Goal: Task Accomplishment & Management: Use online tool/utility

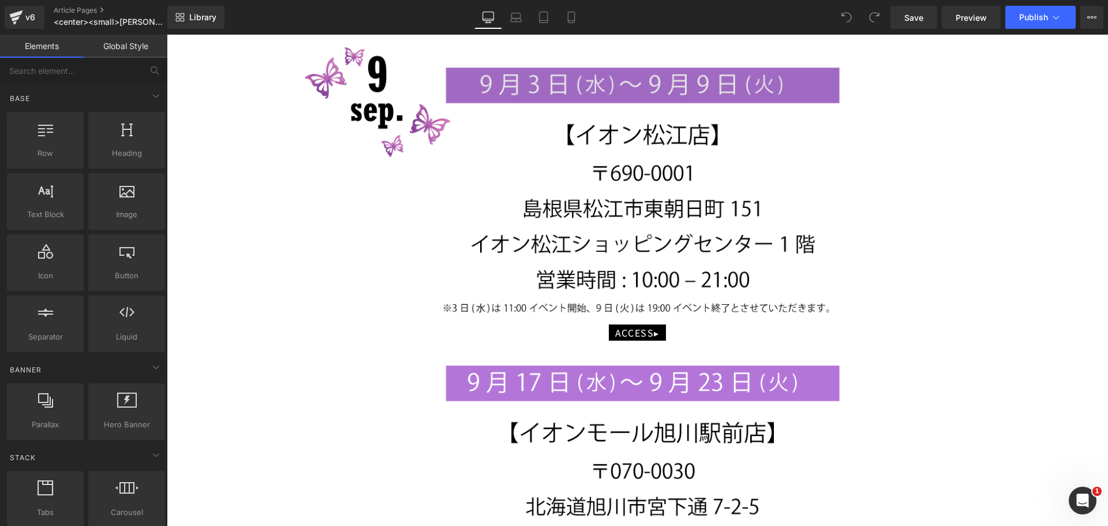
scroll to position [923, 0]
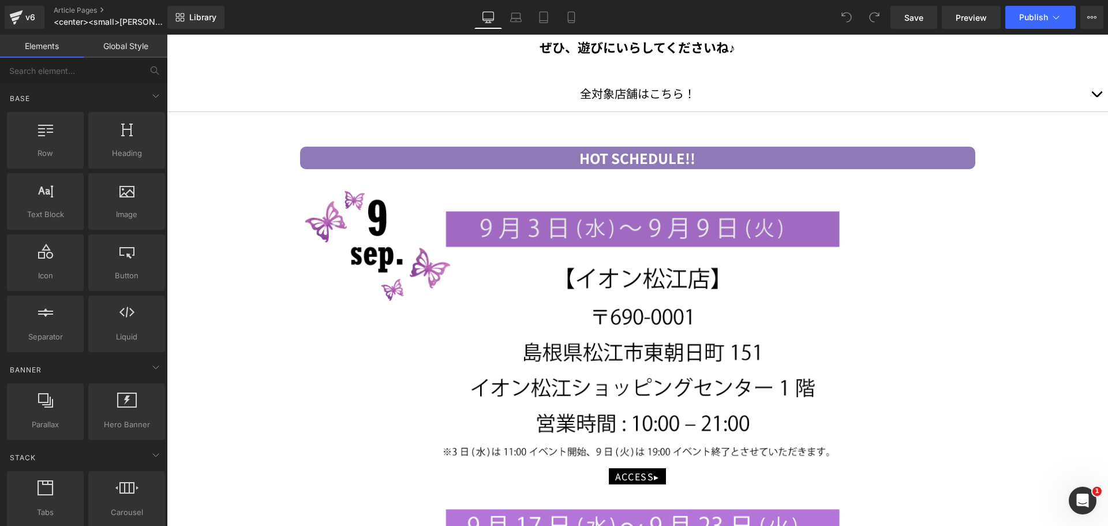
click at [617, 283] on img at bounding box center [637, 327] width 675 height 282
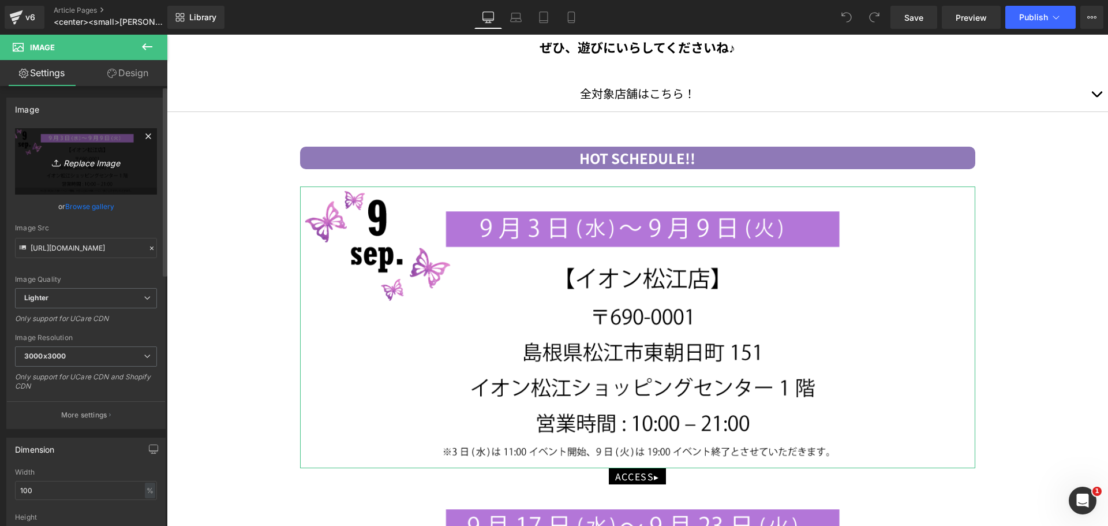
click at [66, 160] on icon "Replace Image" at bounding box center [86, 161] width 92 height 14
type input "C:\fakepath\cosmeme_popup_nov_01.png"
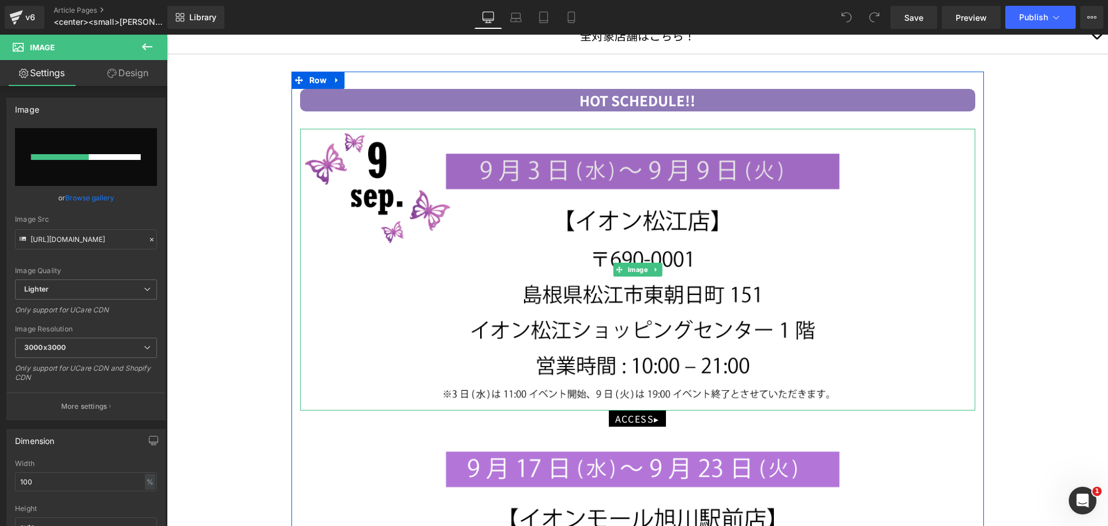
scroll to position [1096, 0]
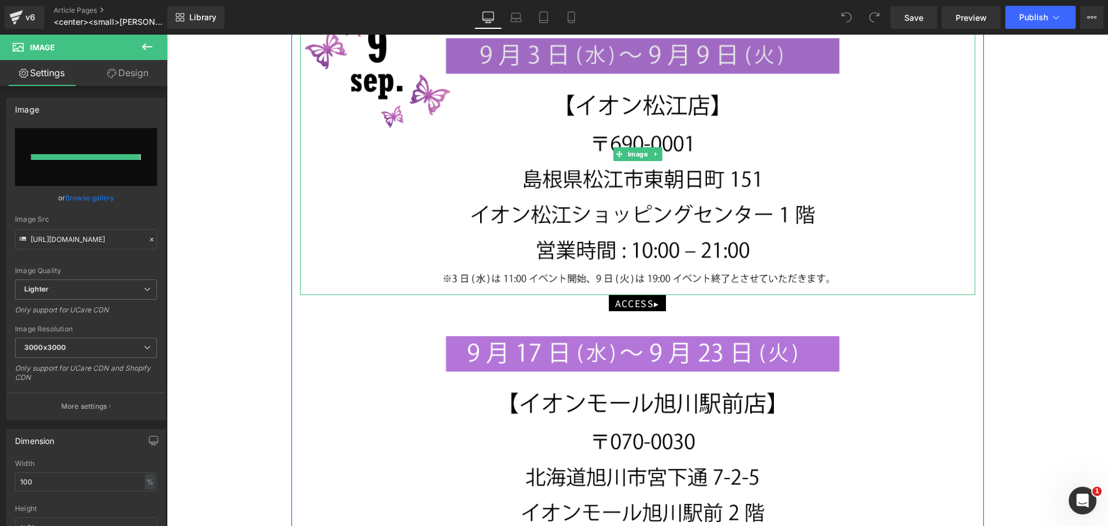
type input "[URL][DOMAIN_NAME]"
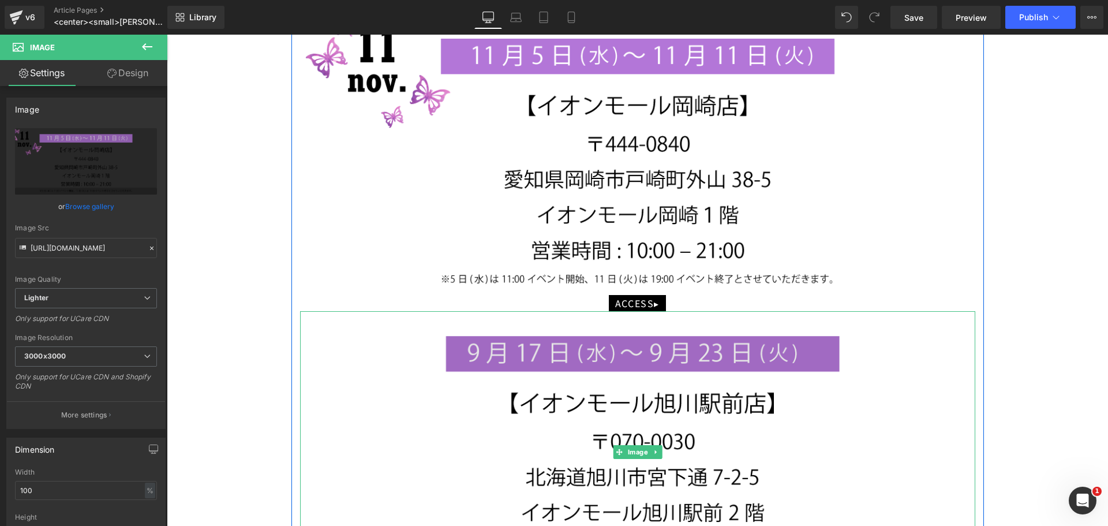
click at [566, 366] on img at bounding box center [637, 452] width 675 height 282
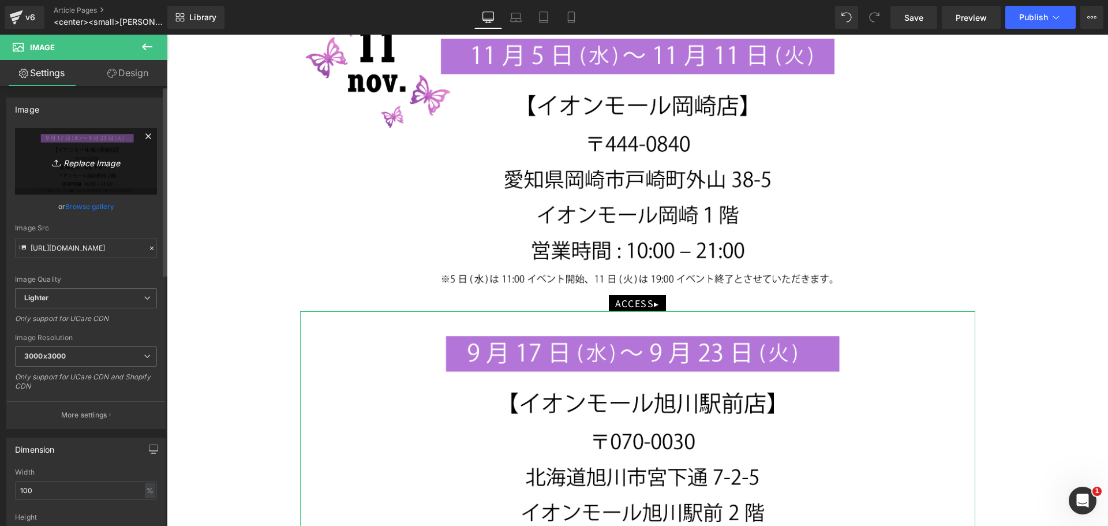
click at [115, 177] on link "Replace Image" at bounding box center [86, 161] width 142 height 66
type input "C:\fakepath\cosmeme_popup_nov_02.png"
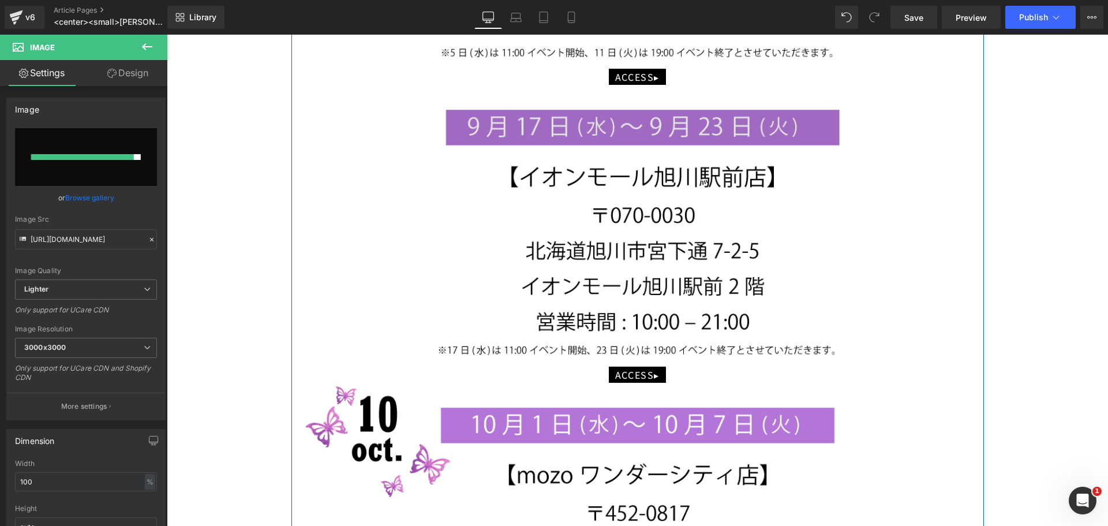
type input "[URL][DOMAIN_NAME]"
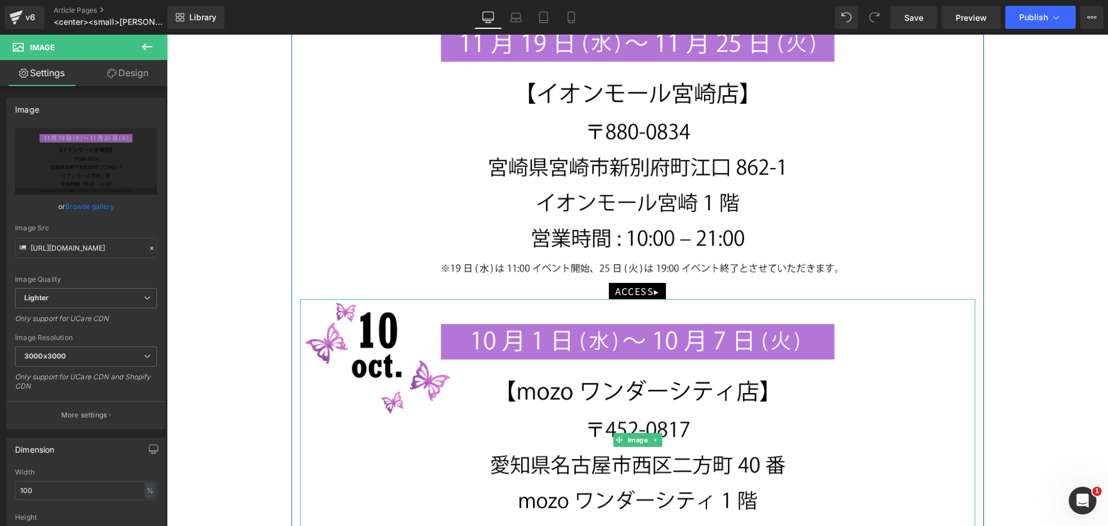
scroll to position [1385, 0]
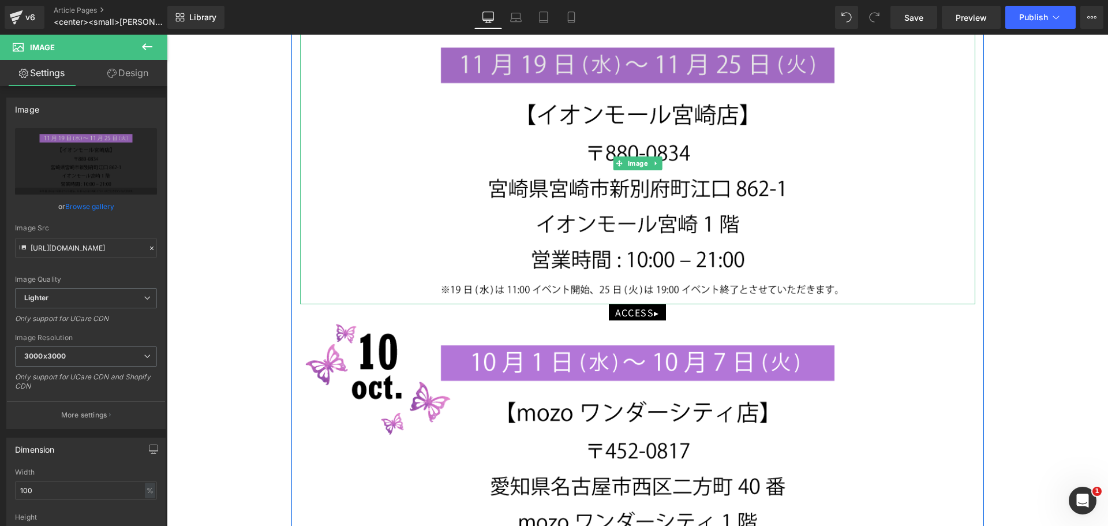
click at [488, 210] on img at bounding box center [637, 164] width 675 height 282
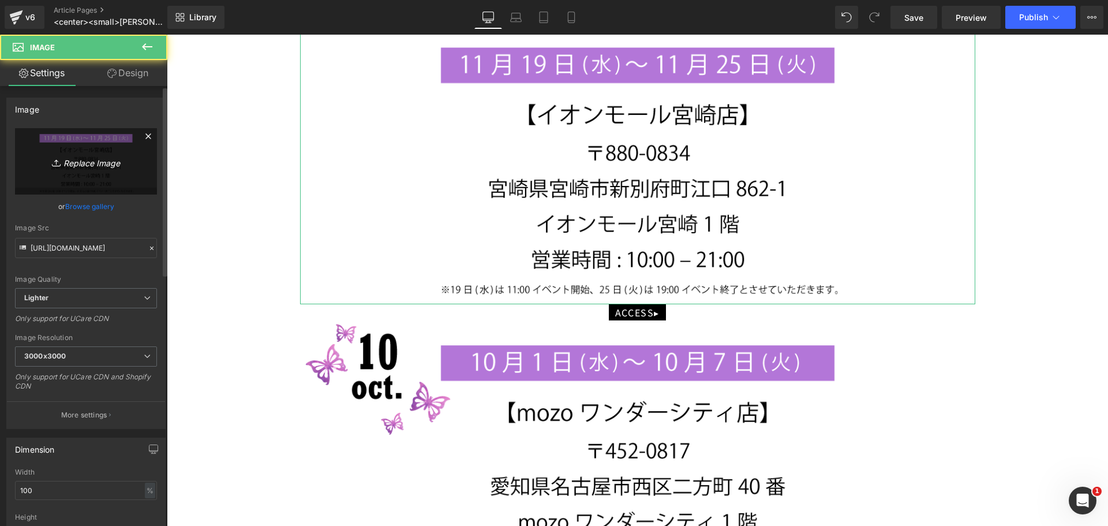
click at [143, 169] on link "Replace Image" at bounding box center [86, 161] width 142 height 66
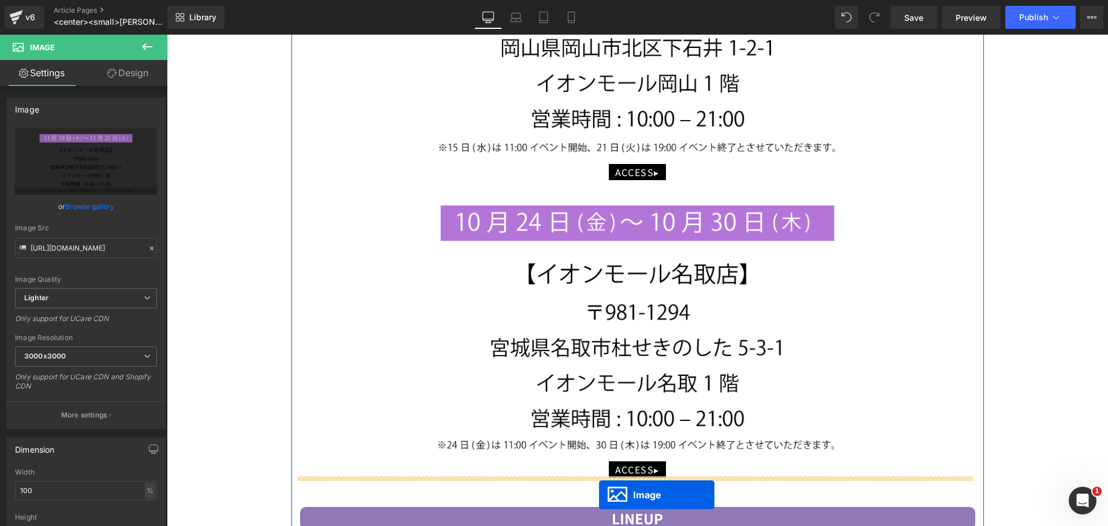
scroll to position [1985, 0]
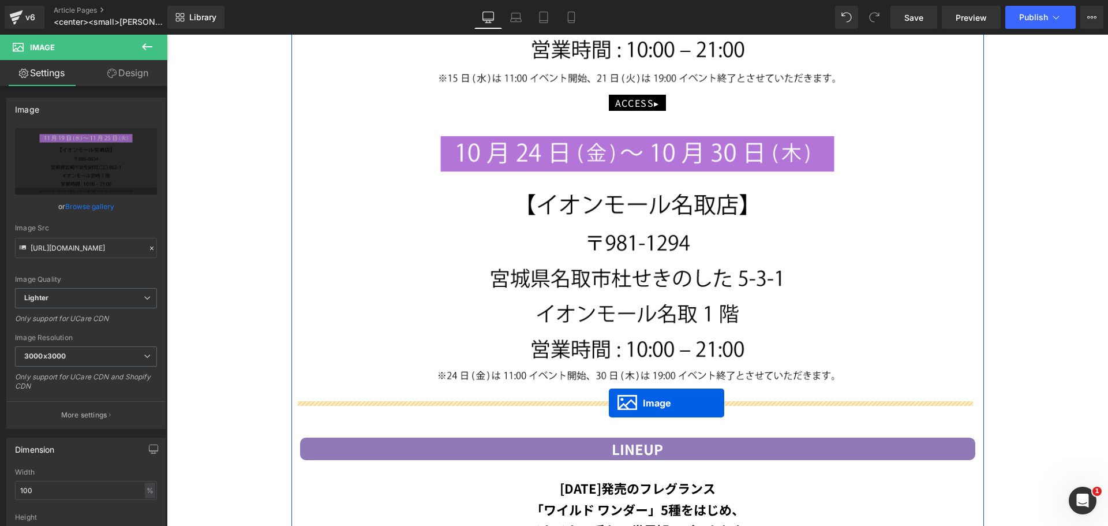
drag, startPoint x: 611, startPoint y: 216, endPoint x: 609, endPoint y: 403, distance: 186.4
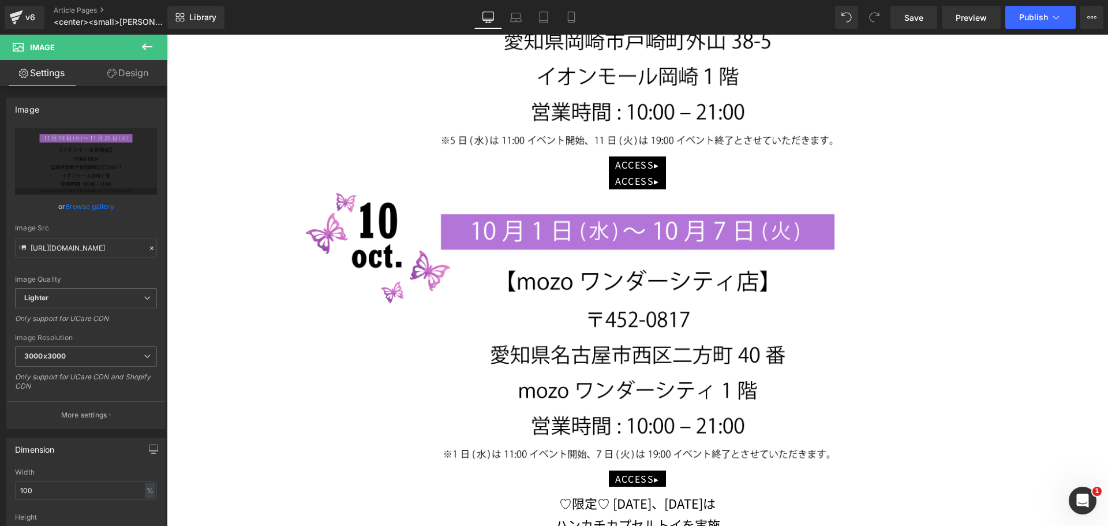
scroll to position [1033, 0]
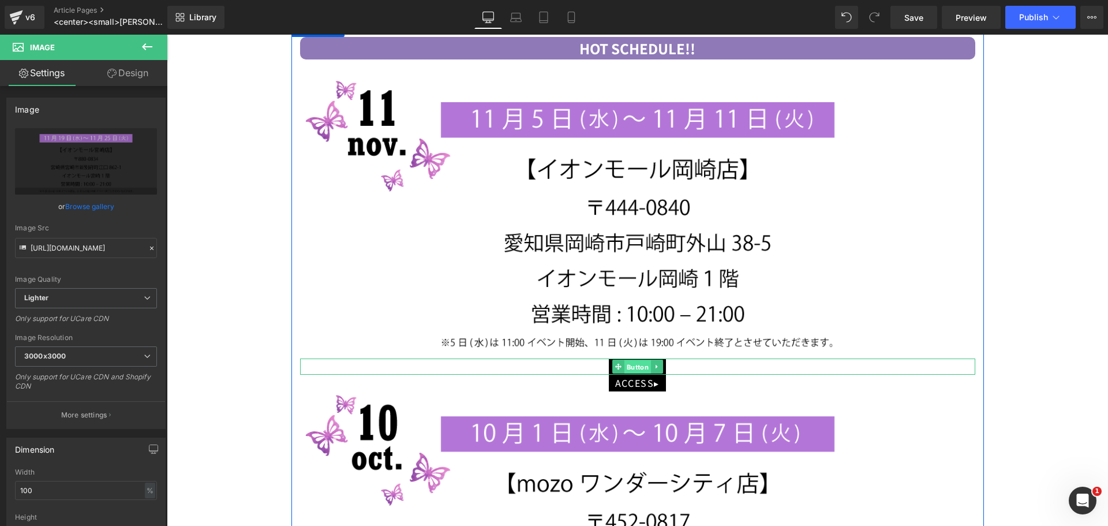
click at [626, 360] on span "Button" at bounding box center [637, 367] width 27 height 14
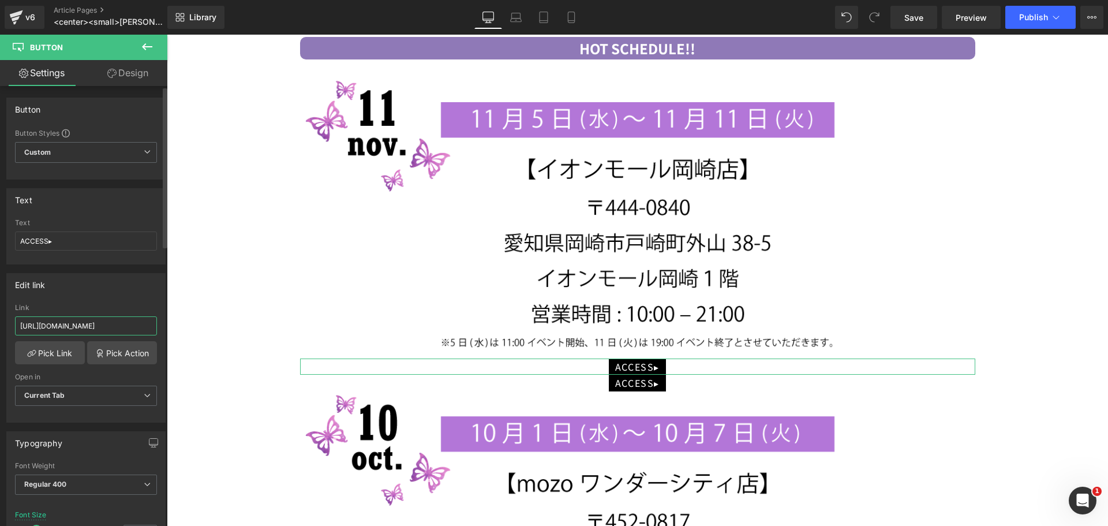
click at [120, 327] on input "[URL][DOMAIN_NAME]" at bounding box center [86, 325] width 142 height 19
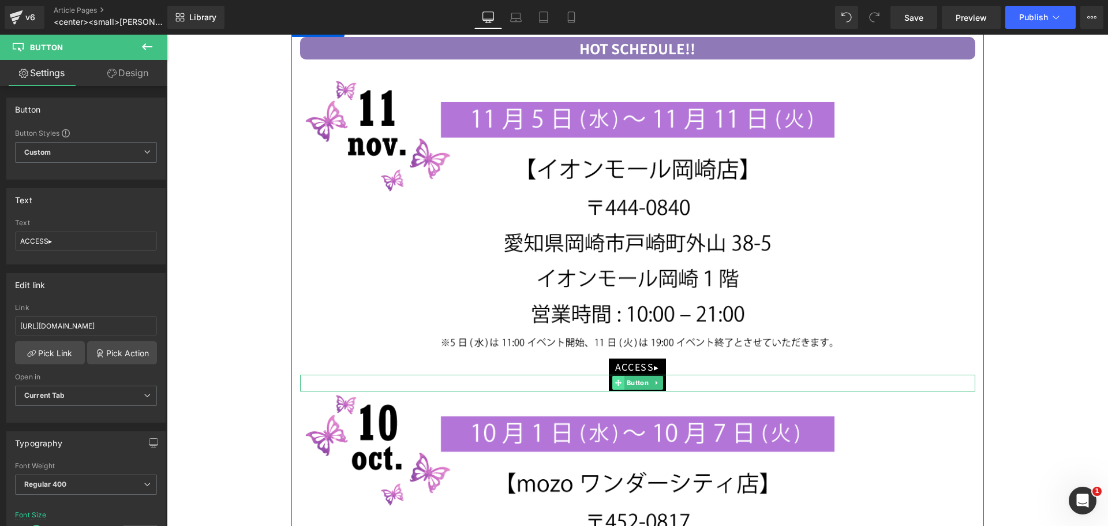
click at [615, 379] on icon at bounding box center [618, 382] width 6 height 7
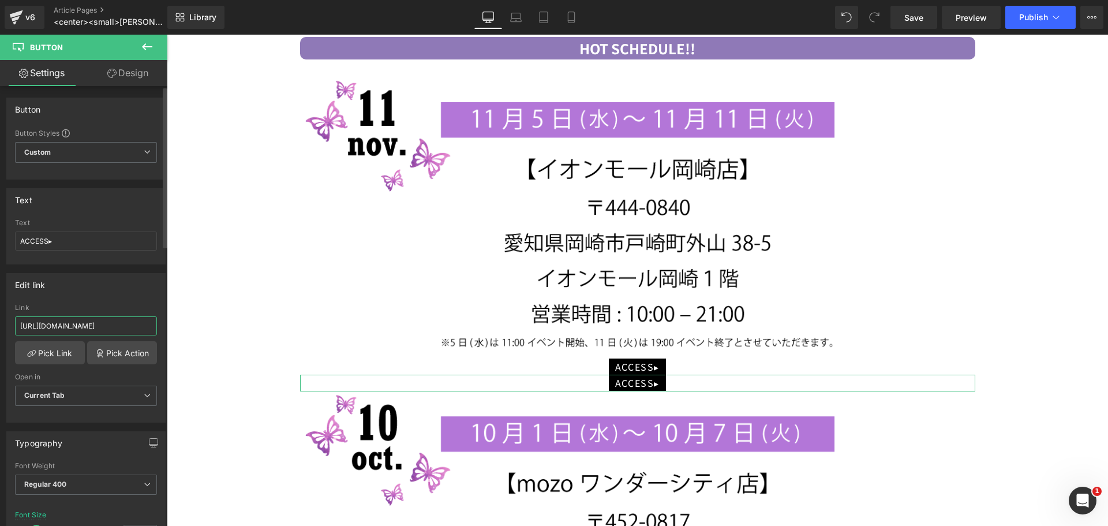
click at [133, 327] on input "[URL][DOMAIN_NAME]" at bounding box center [86, 325] width 142 height 19
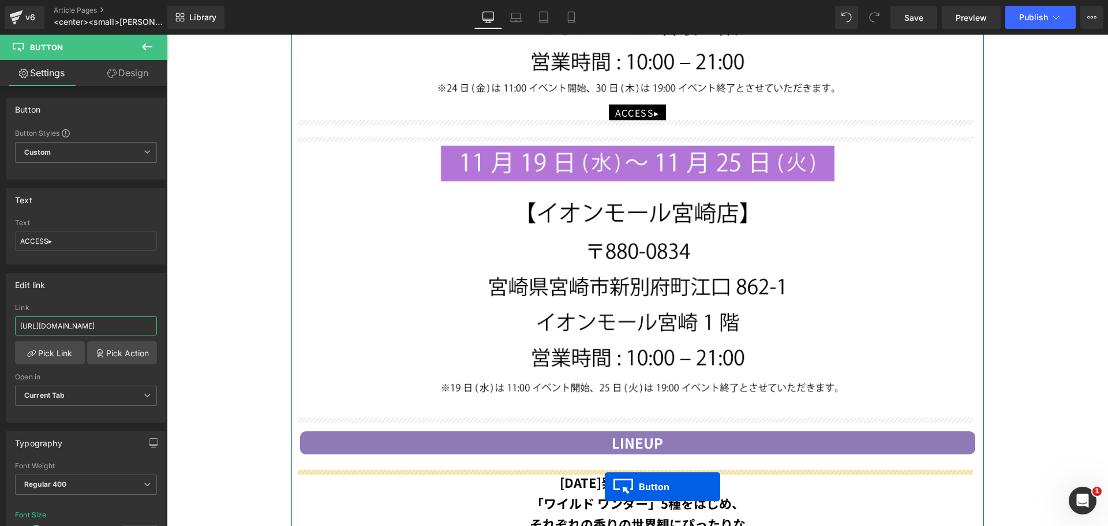
scroll to position [2268, 0]
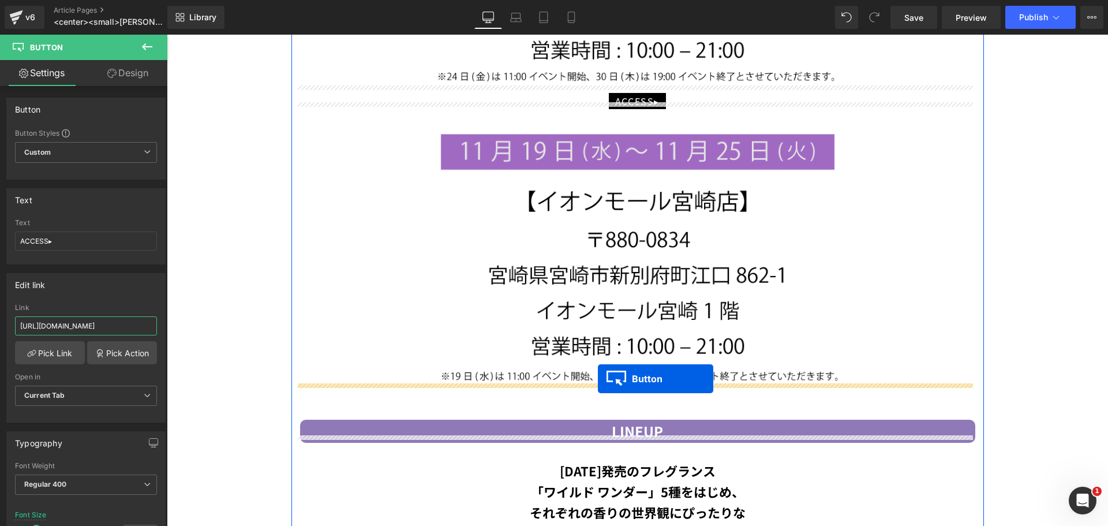
drag, startPoint x: 618, startPoint y: 375, endPoint x: 598, endPoint y: 377, distance: 20.4
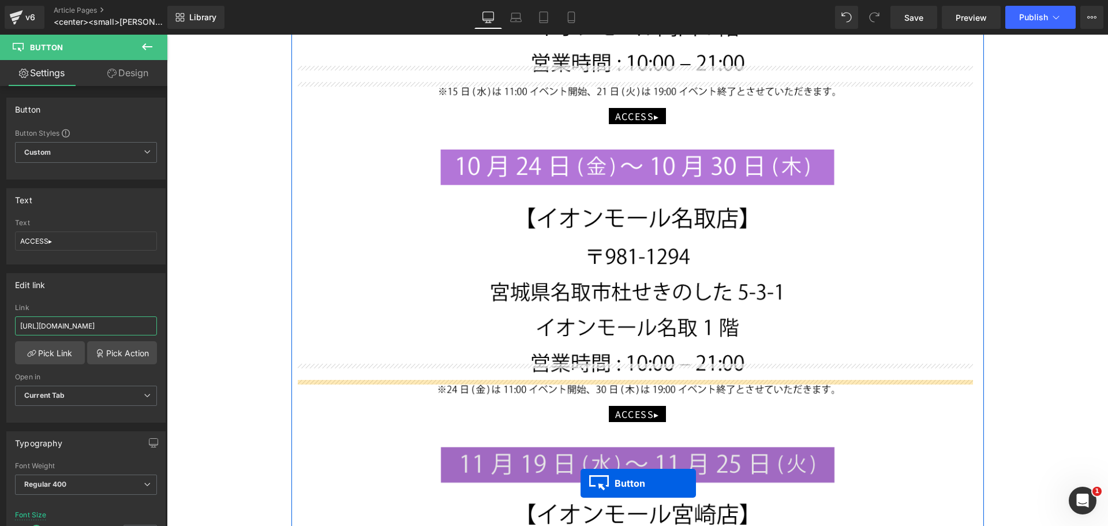
scroll to position [1997, 0]
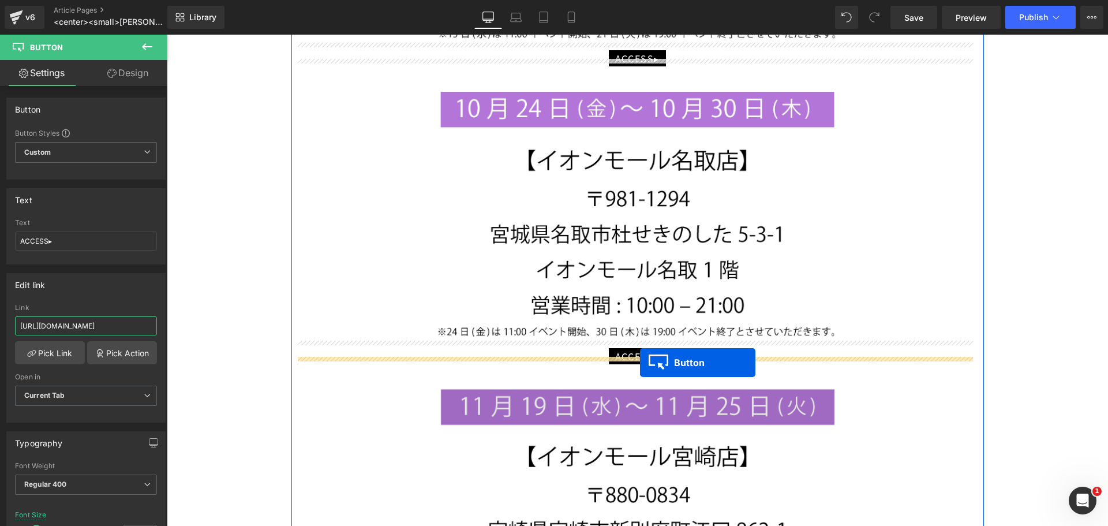
drag, startPoint x: 616, startPoint y: 308, endPoint x: 640, endPoint y: 362, distance: 59.4
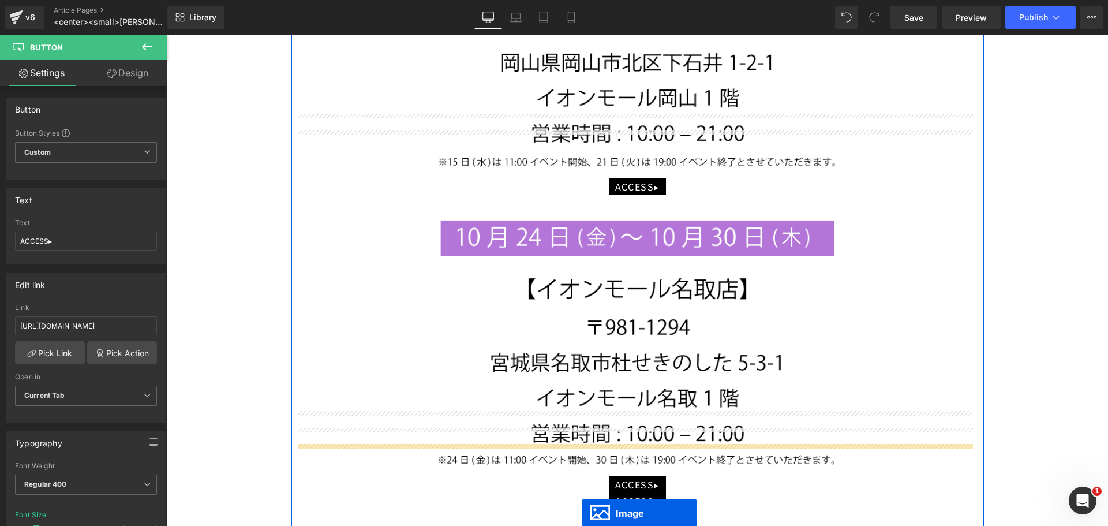
scroll to position [1725, 0]
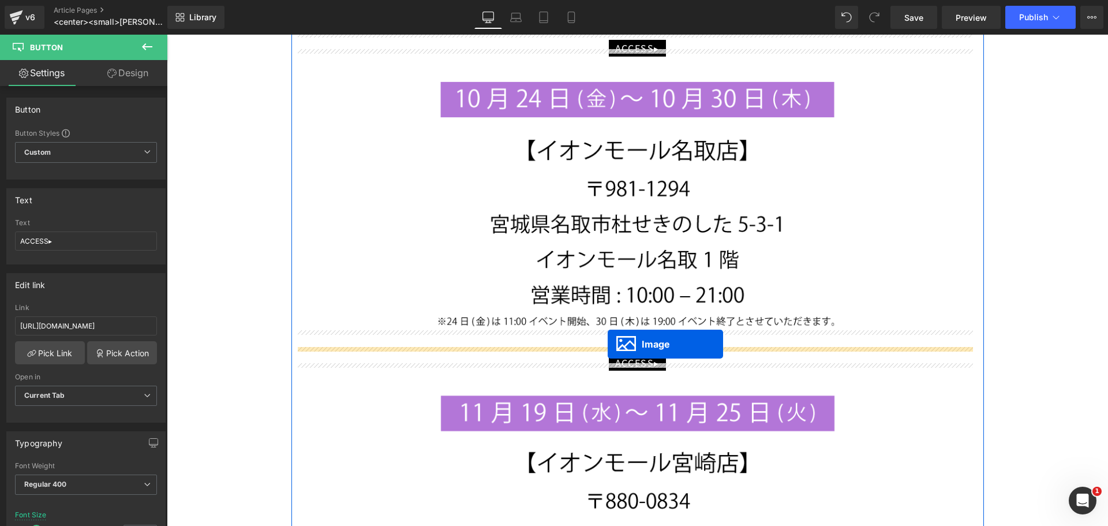
drag, startPoint x: 618, startPoint y: 314, endPoint x: 608, endPoint y: 344, distance: 31.8
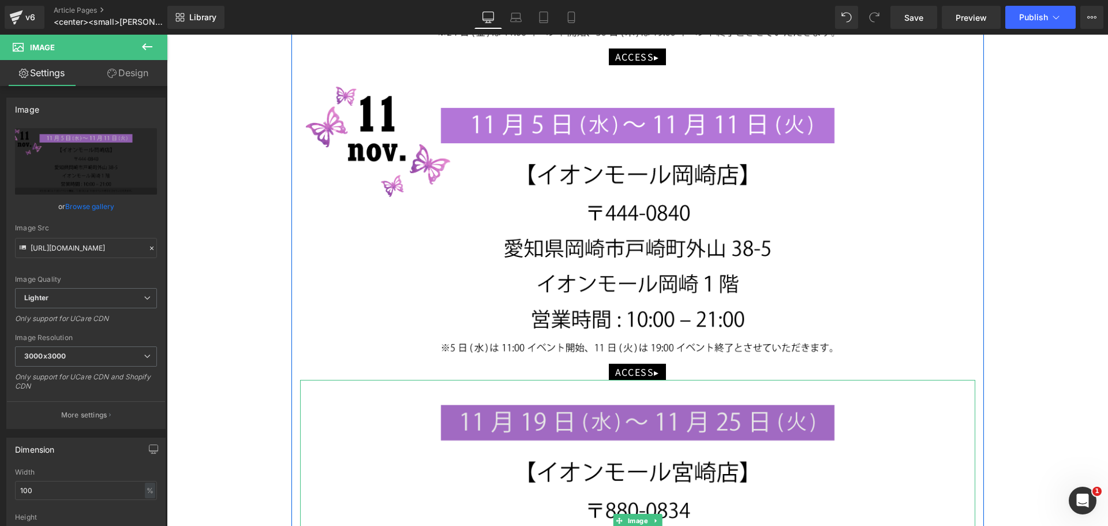
scroll to position [1968, 0]
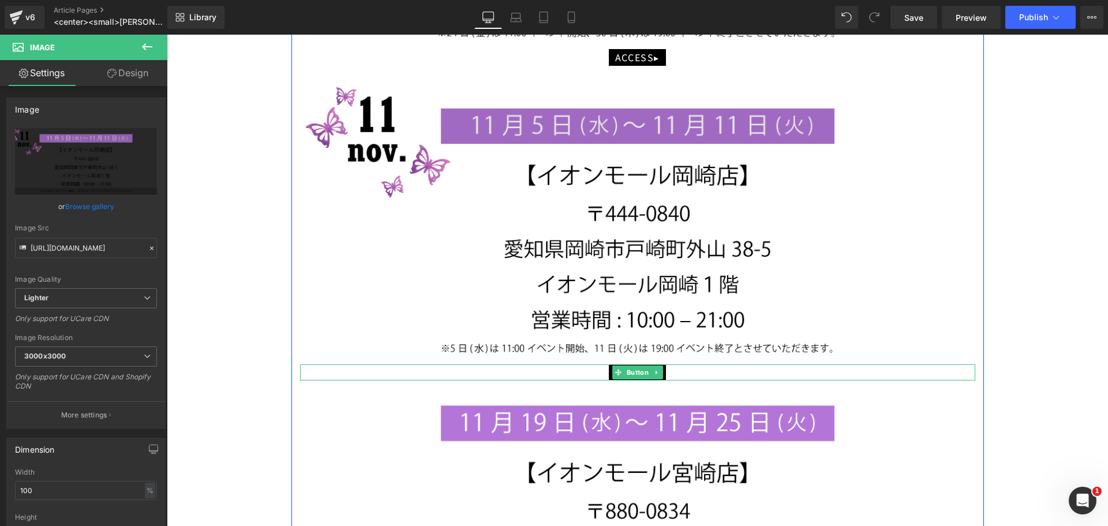
drag, startPoint x: 630, startPoint y: 369, endPoint x: 406, endPoint y: 331, distance: 227.0
click at [630, 369] on span "Button" at bounding box center [637, 372] width 27 height 14
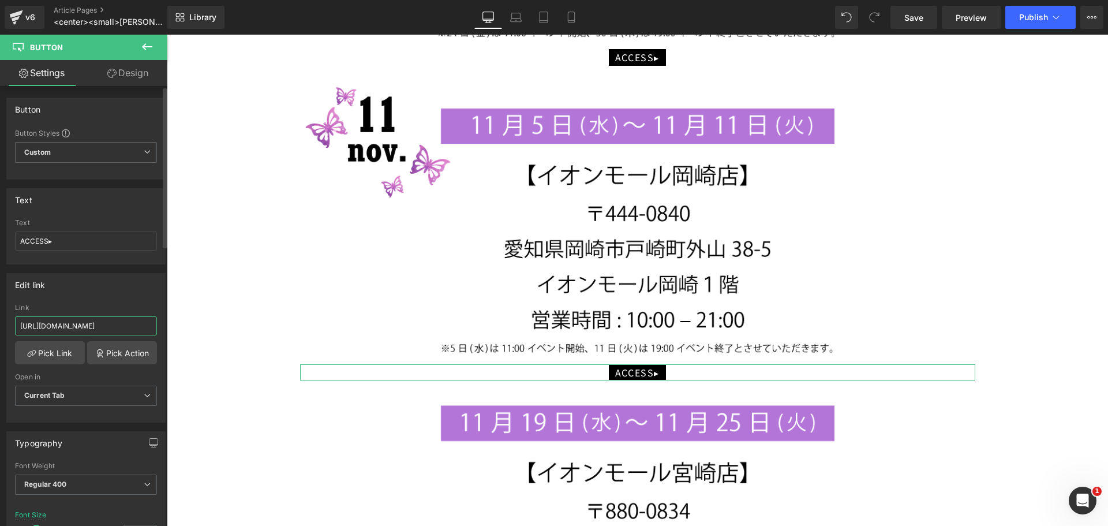
click at [84, 328] on input "[URL][DOMAIN_NAME]" at bounding box center [86, 325] width 142 height 19
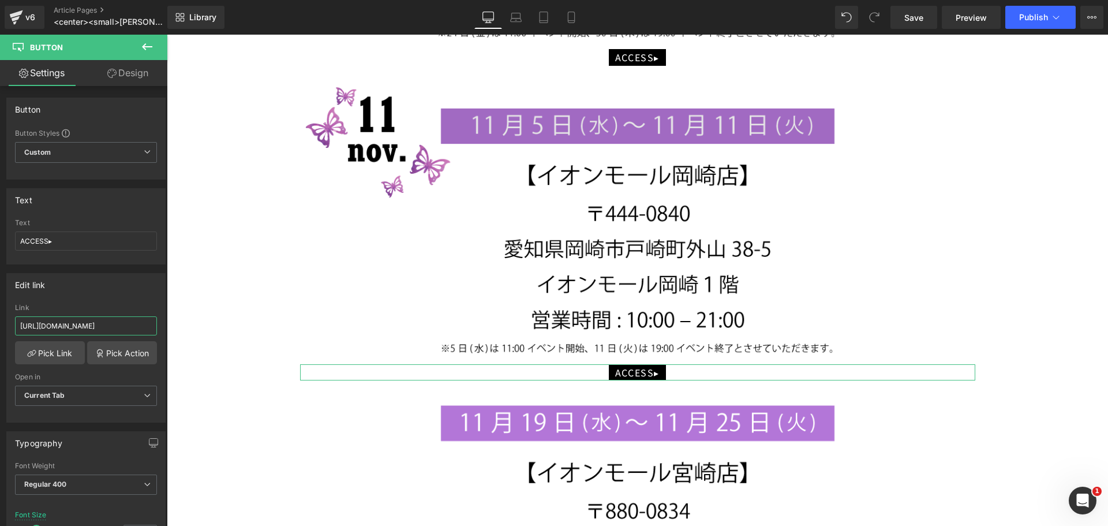
scroll to position [0, 248]
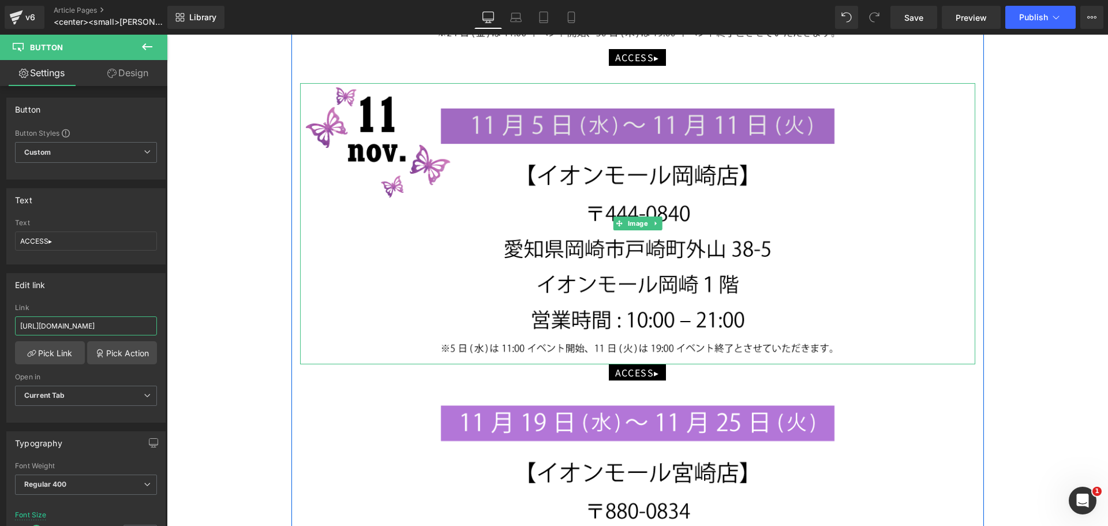
drag, startPoint x: 190, startPoint y: 361, endPoint x: 333, endPoint y: 334, distance: 145.2
paste input "[URL][DOMAIN_NAME]"
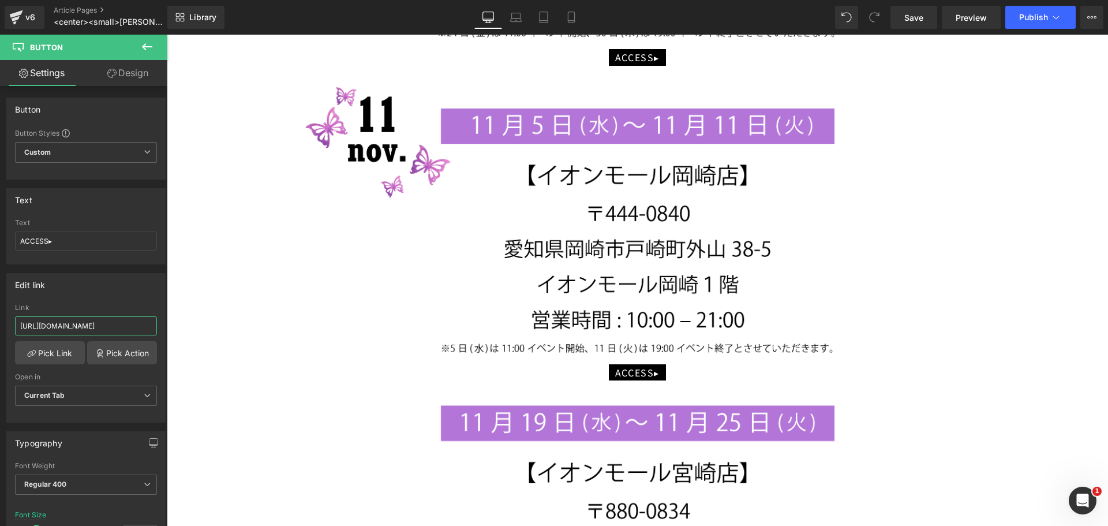
type input "[URL][DOMAIN_NAME]"
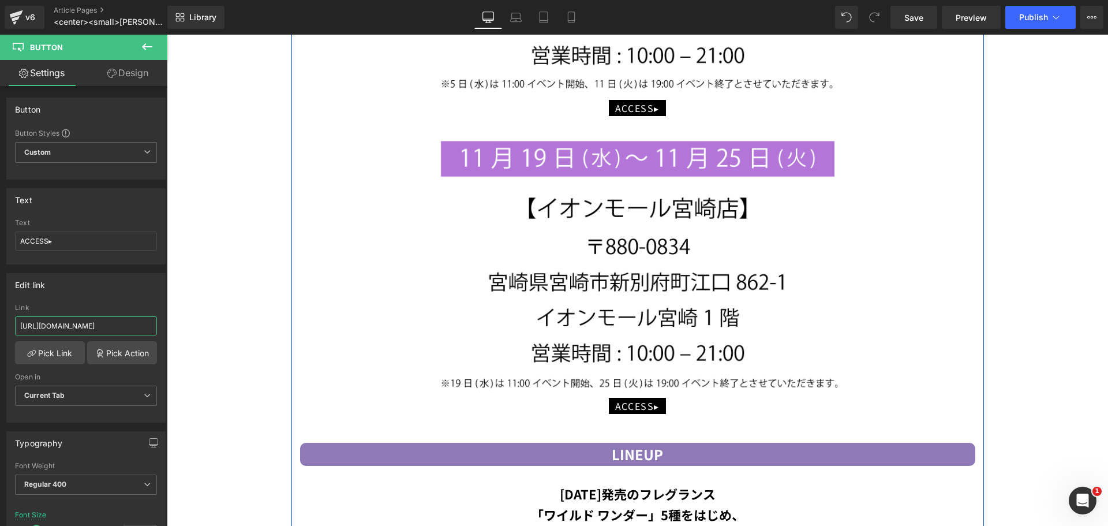
scroll to position [2314, 0]
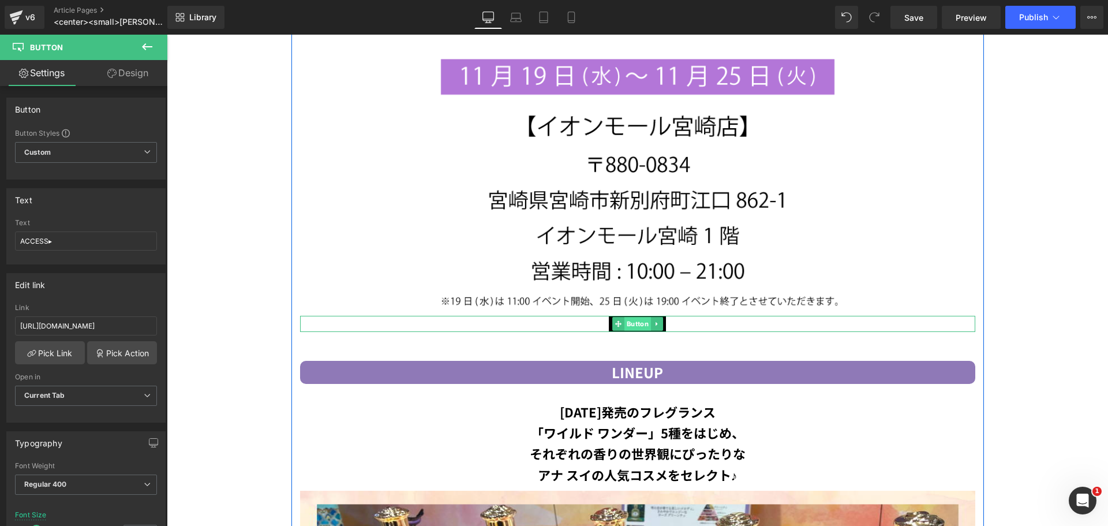
click at [641, 319] on span "Button" at bounding box center [637, 324] width 27 height 14
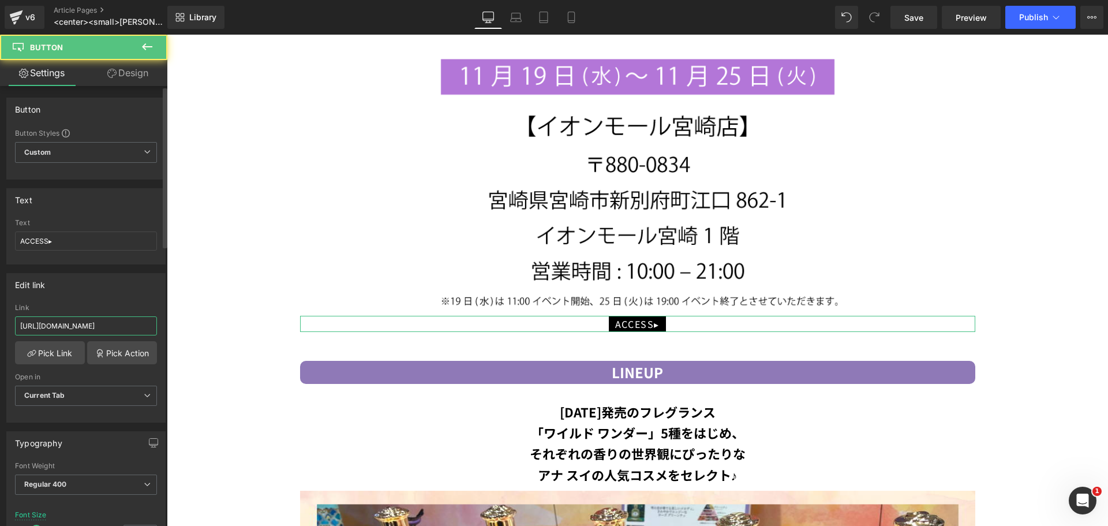
click at [133, 325] on input "[URL][DOMAIN_NAME]" at bounding box center [86, 325] width 142 height 19
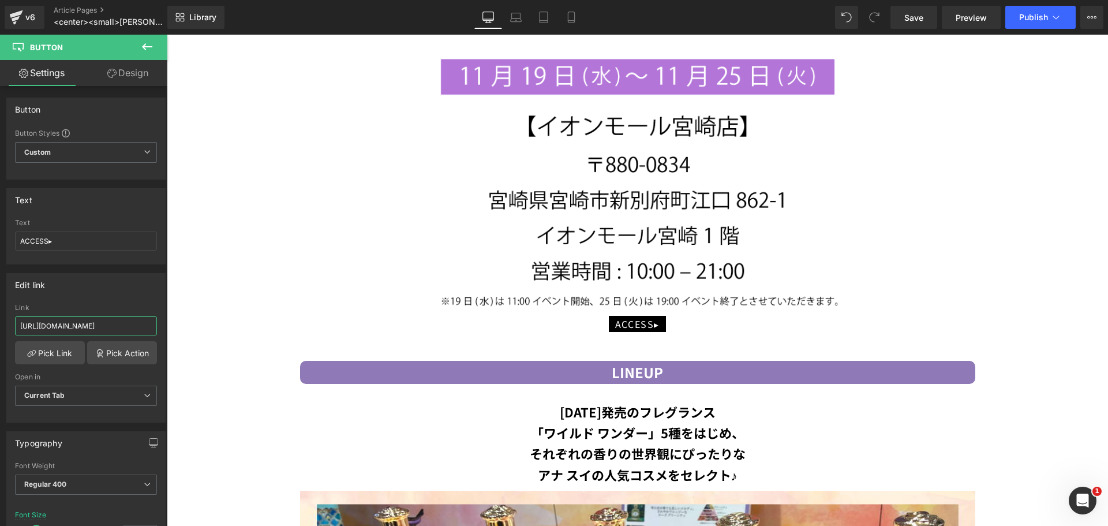
scroll to position [0, 37]
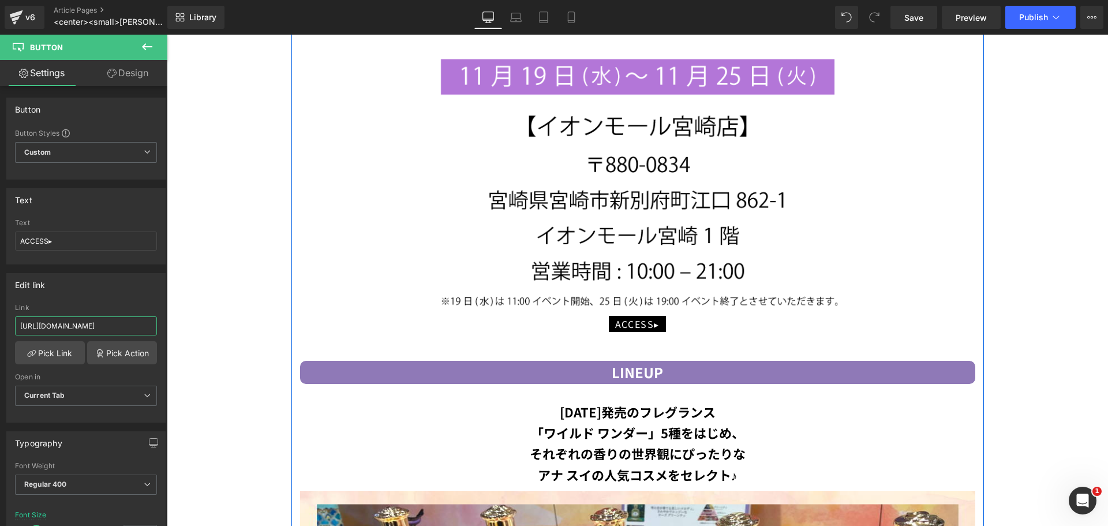
drag, startPoint x: 184, startPoint y: 362, endPoint x: 331, endPoint y: 316, distance: 154.4
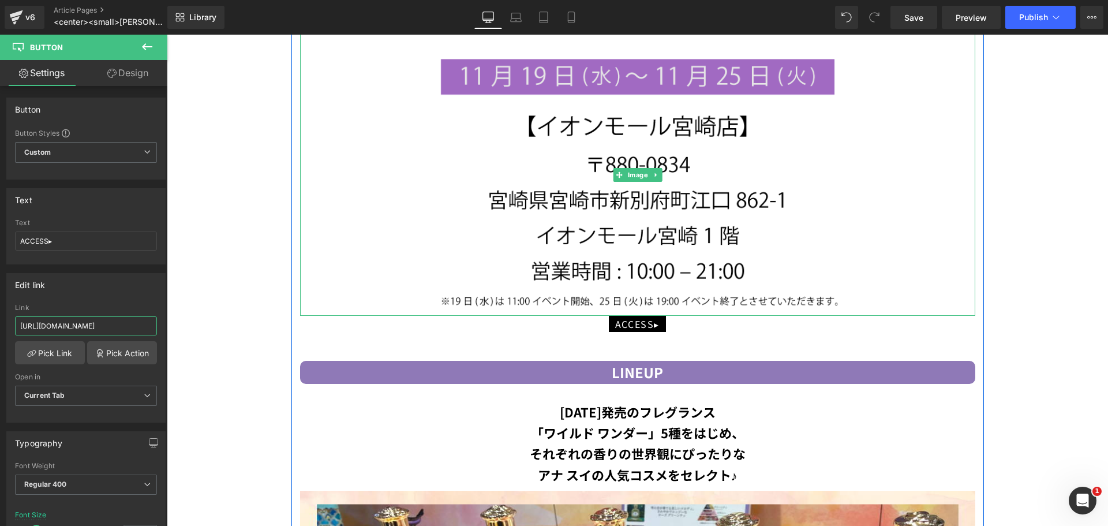
paste input "okazaki"
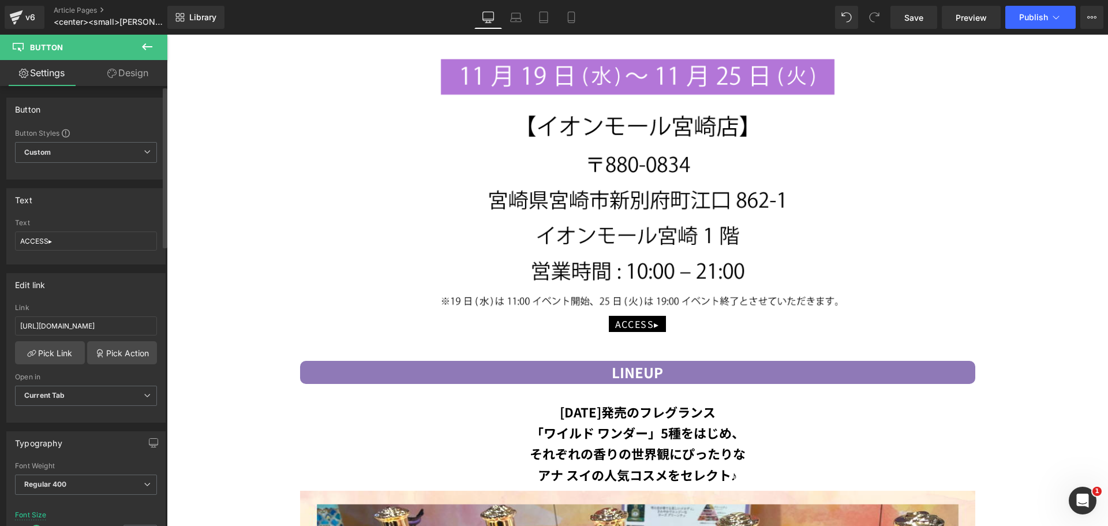
scroll to position [0, 0]
click at [139, 328] on input "[URL][DOMAIN_NAME]" at bounding box center [86, 325] width 142 height 19
drag, startPoint x: 141, startPoint y: 325, endPoint x: 0, endPoint y: 325, distance: 140.8
click at [0, 325] on div "Edit link [URL][DOMAIN_NAME] Link [URL][DOMAIN_NAME] Pick Link Pick Action Curr…" at bounding box center [86, 343] width 173 height 158
drag, startPoint x: 40, startPoint y: 327, endPoint x: 51, endPoint y: 319, distance: 13.5
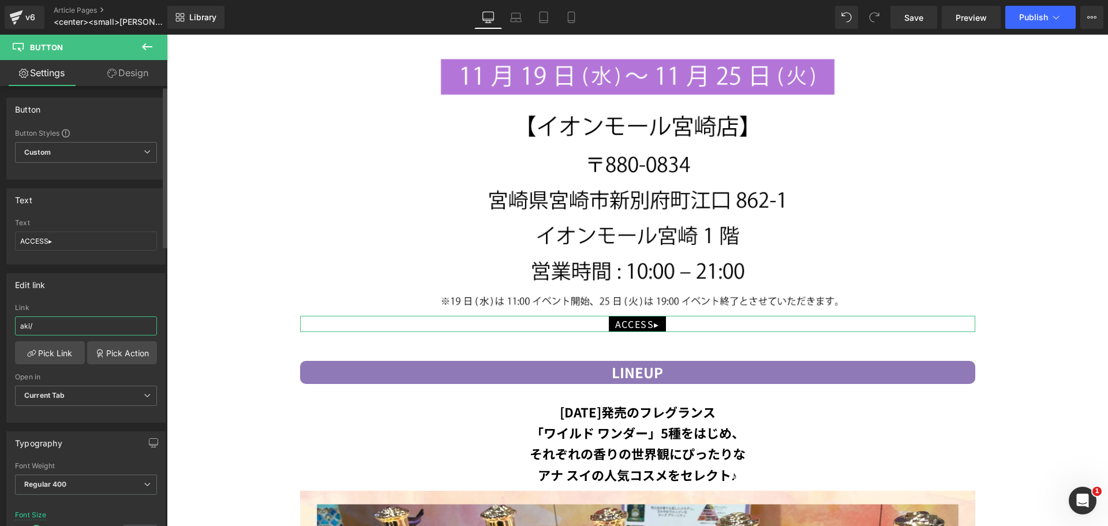
click at [1, 324] on div "Edit link aki/ Link aki/ Pick Link Pick Action Current Tab New Tab Open in Curr…" at bounding box center [86, 343] width 173 height 158
paste input "[URL][DOMAIN_NAME]"
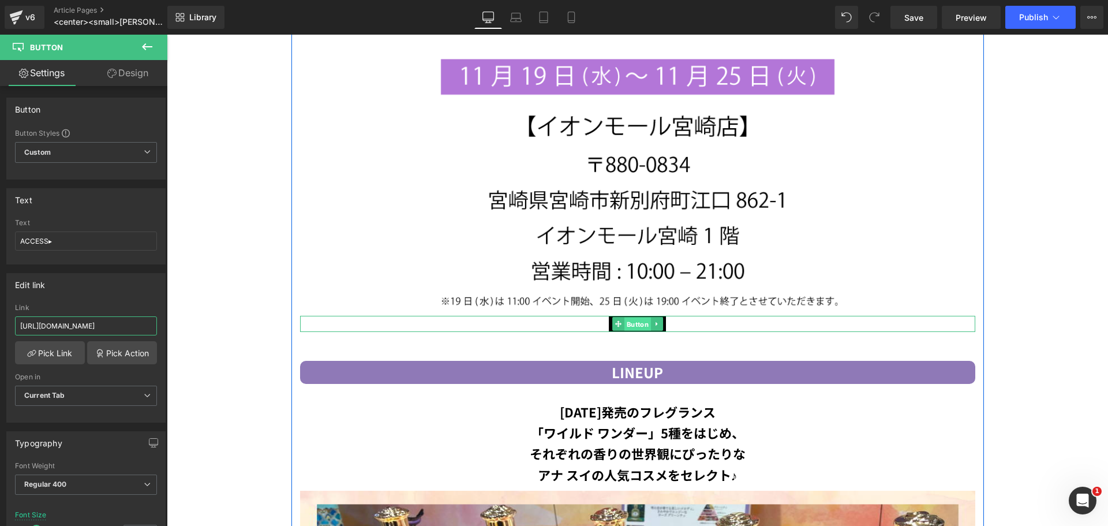
click at [630, 317] on span "Button" at bounding box center [637, 324] width 27 height 14
click at [627, 317] on span "Button" at bounding box center [637, 324] width 27 height 14
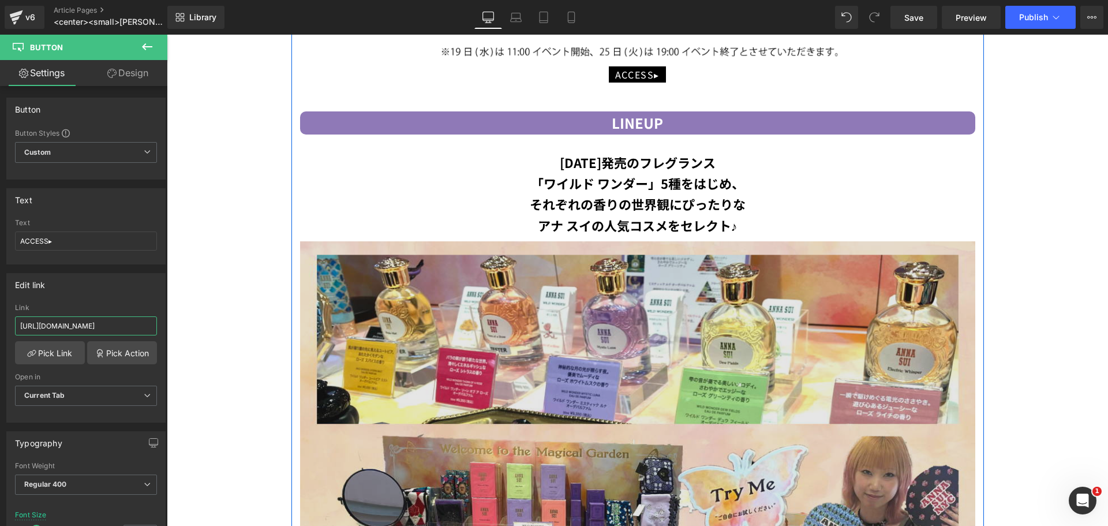
scroll to position [2660, 0]
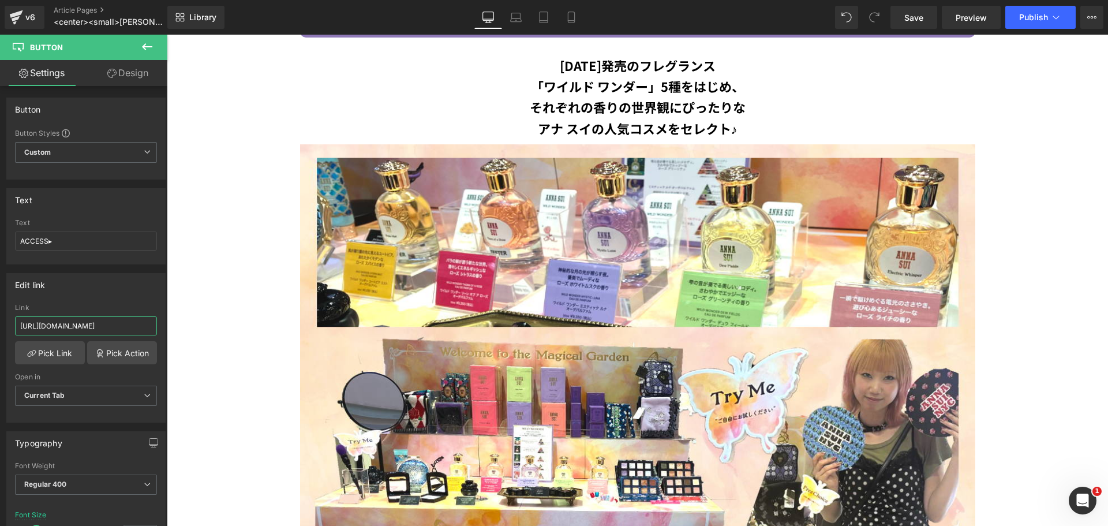
type input "[URL][DOMAIN_NAME]"
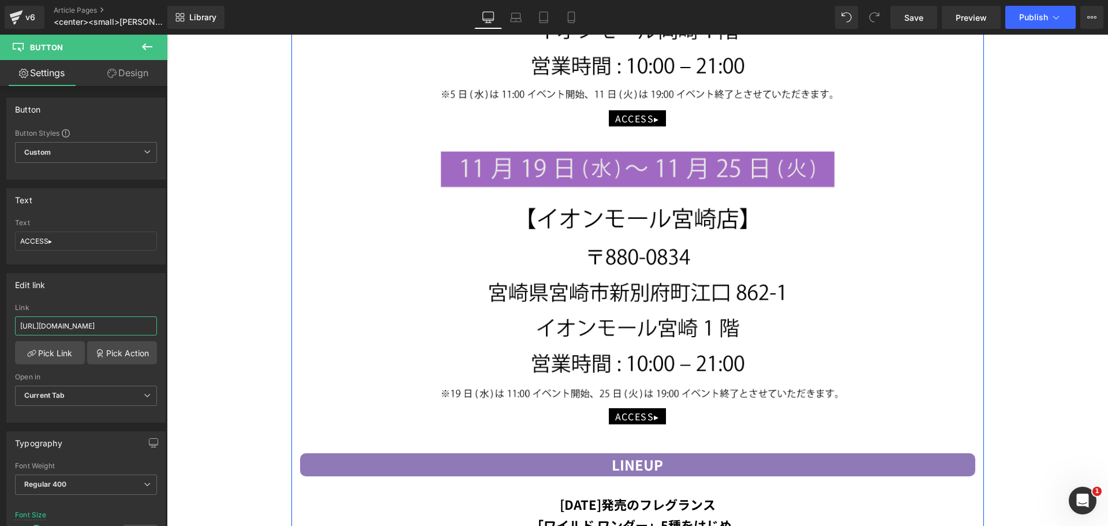
scroll to position [2199, 0]
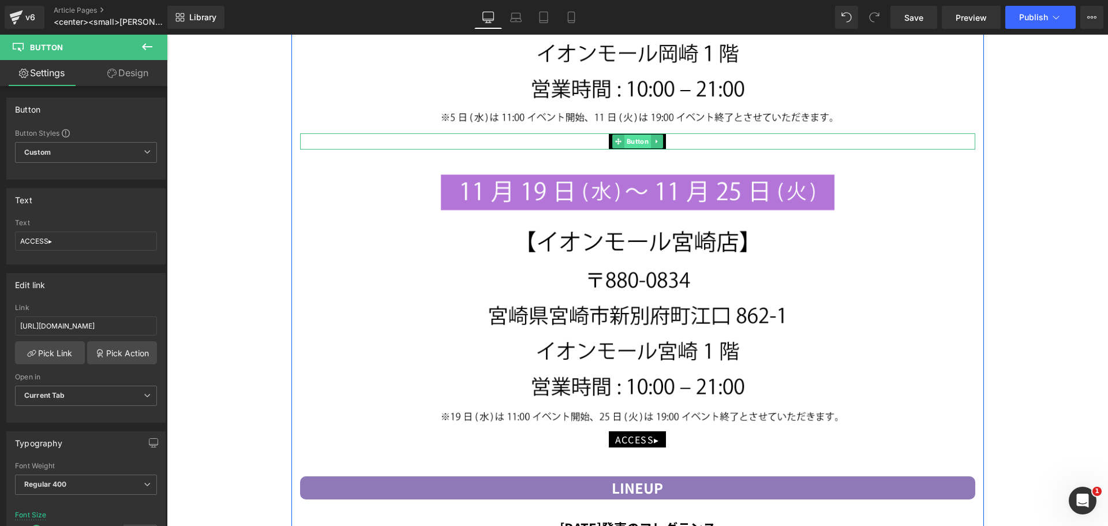
click at [635, 137] on span "Button" at bounding box center [637, 141] width 27 height 14
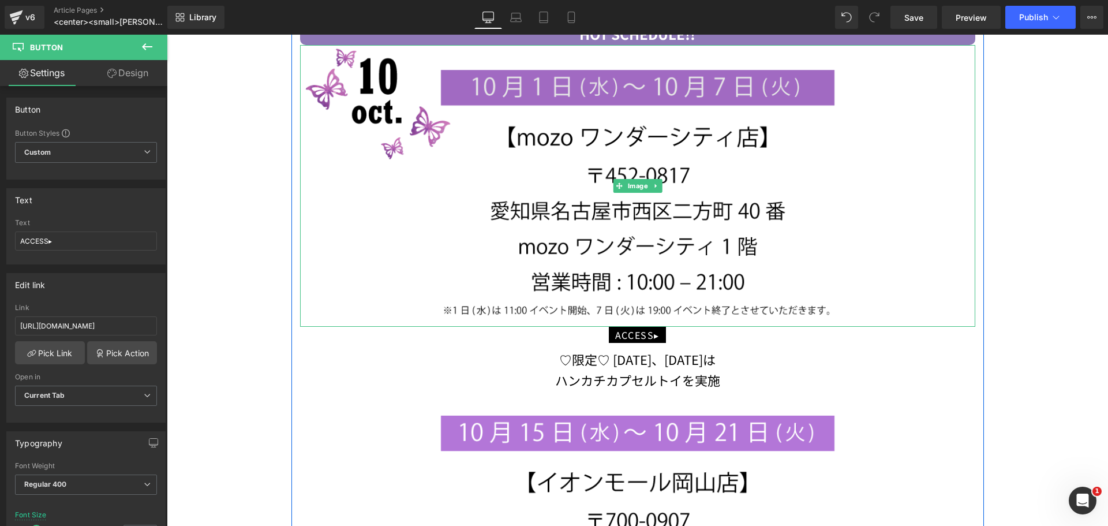
scroll to position [987, 0]
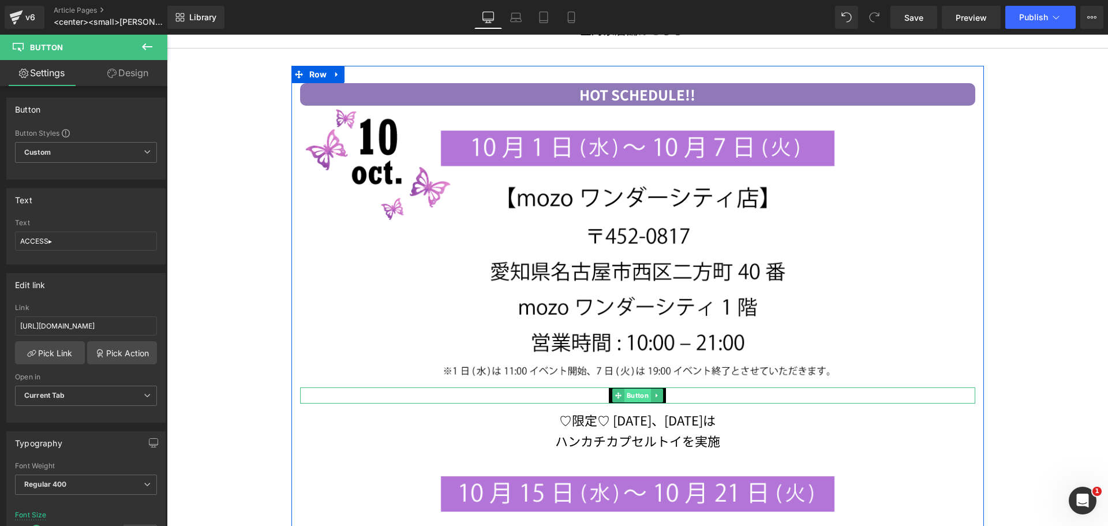
click at [639, 388] on span "Button" at bounding box center [637, 395] width 27 height 14
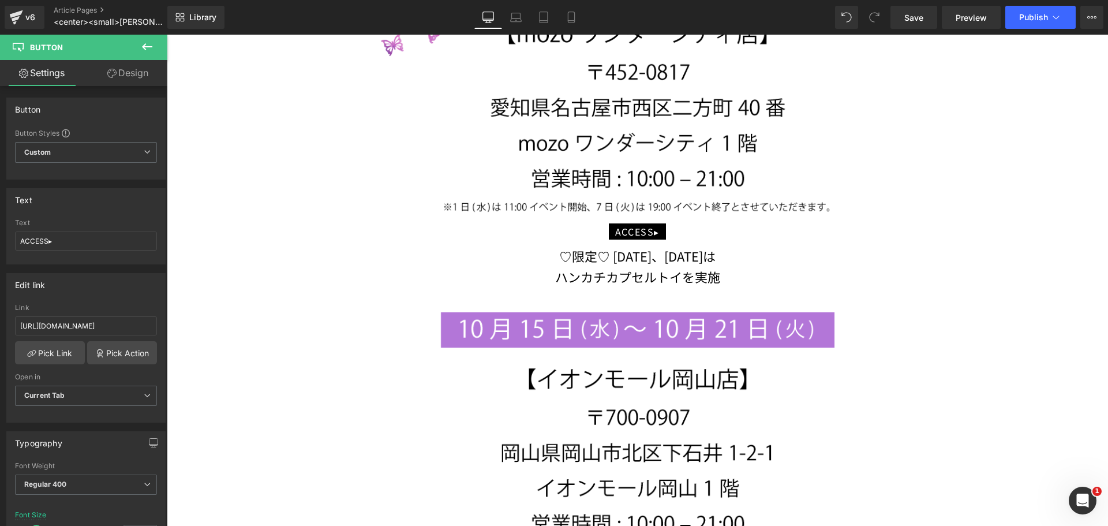
scroll to position [1275, 0]
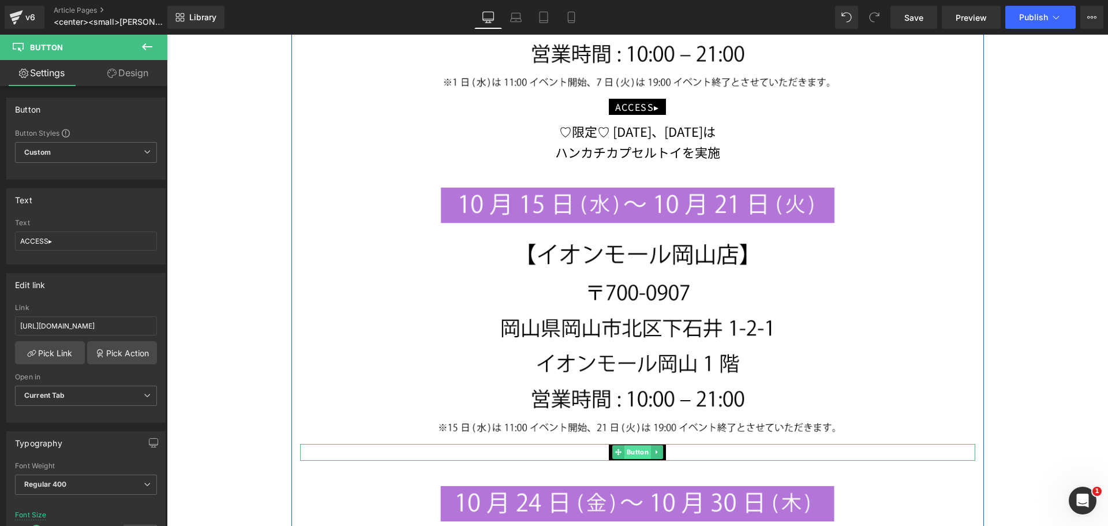
click at [627, 445] on span "Button" at bounding box center [637, 452] width 27 height 14
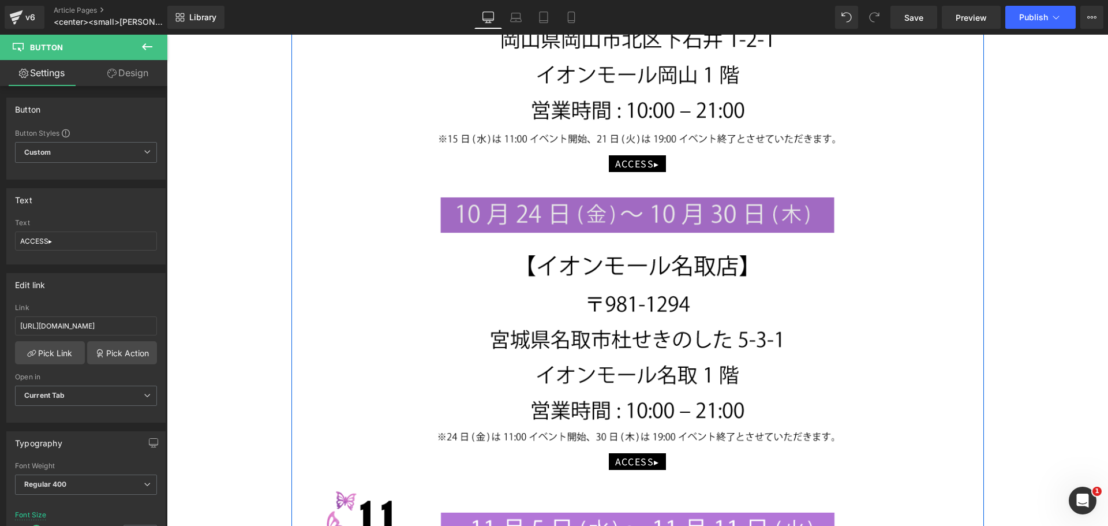
scroll to position [1391, 0]
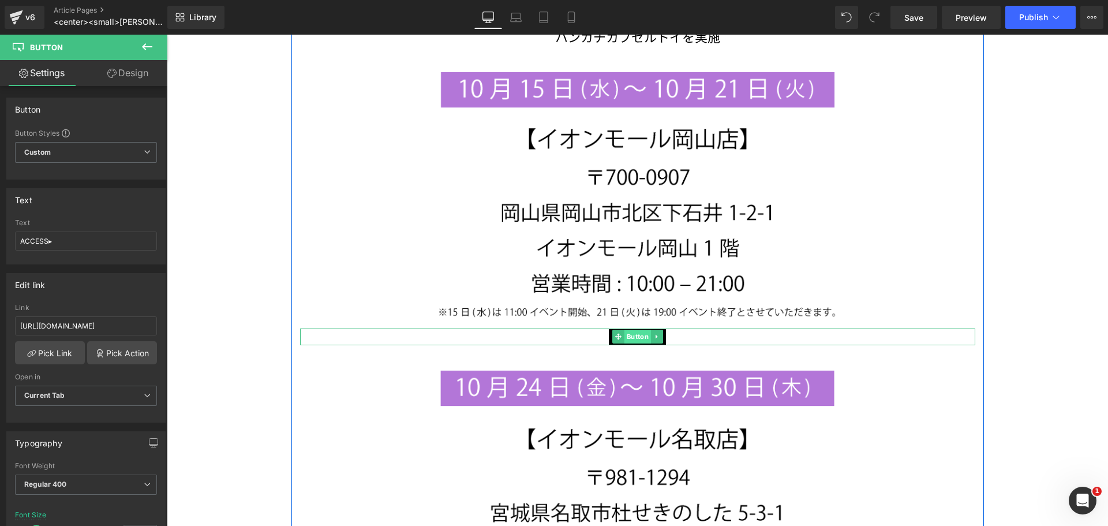
click at [634, 330] on span "Button" at bounding box center [637, 337] width 27 height 14
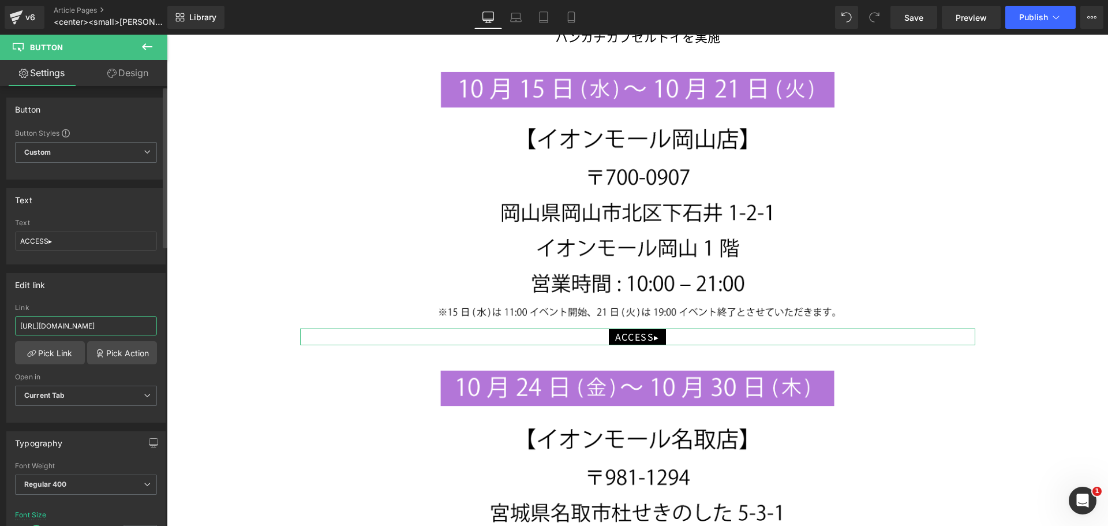
click at [130, 325] on input "[URL][DOMAIN_NAME]" at bounding box center [86, 325] width 142 height 19
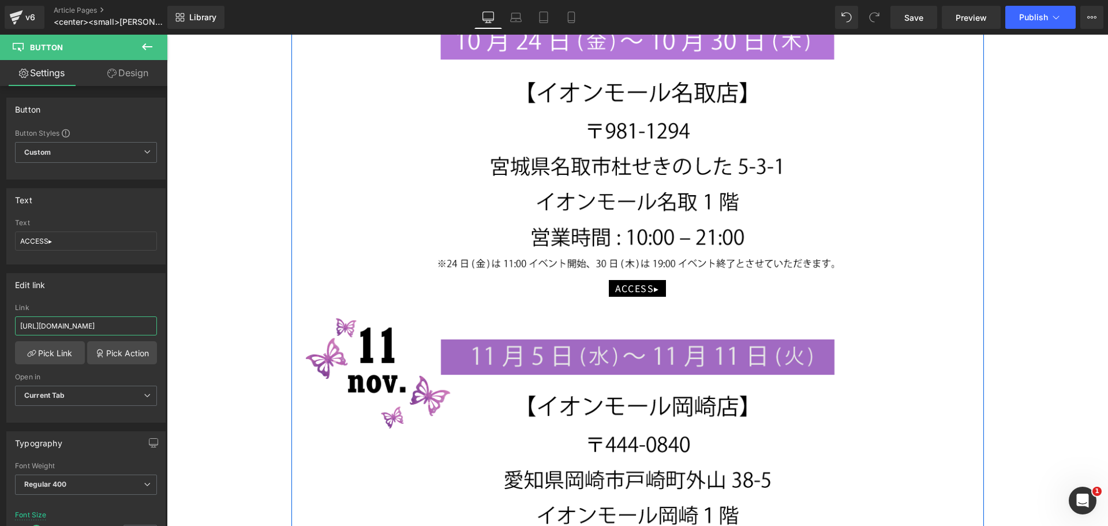
scroll to position [1910, 0]
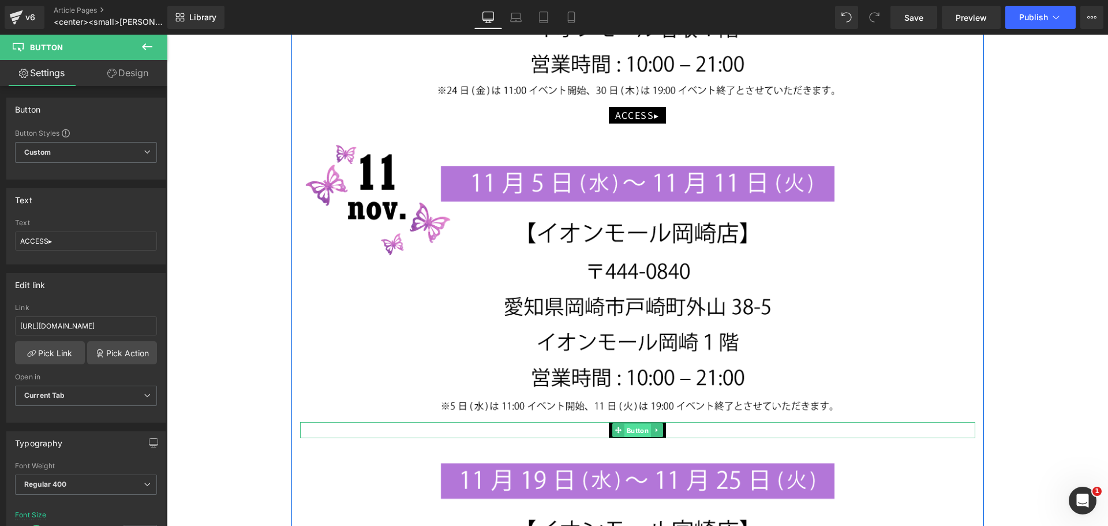
click at [634, 429] on span "Button" at bounding box center [637, 431] width 27 height 14
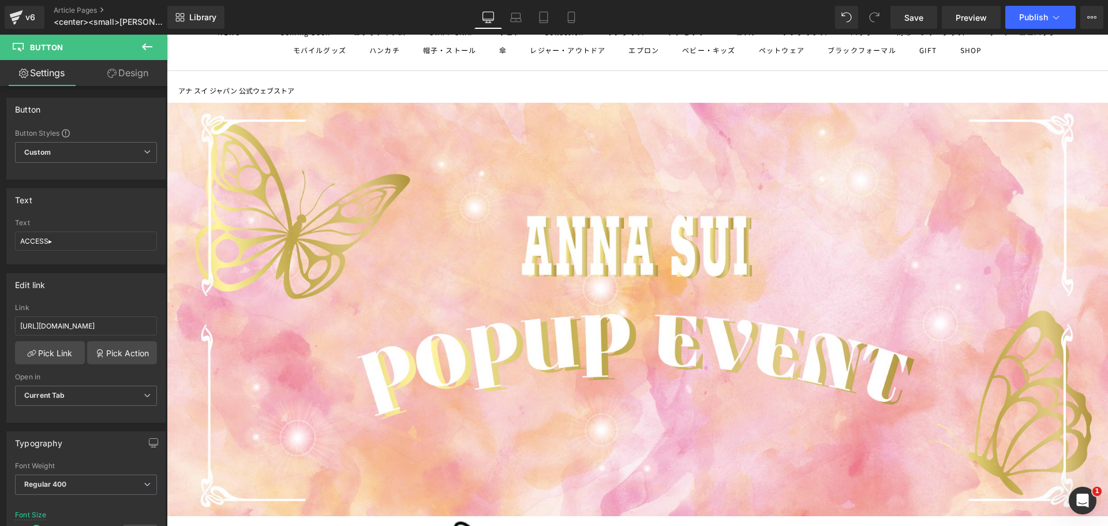
scroll to position [0, 0]
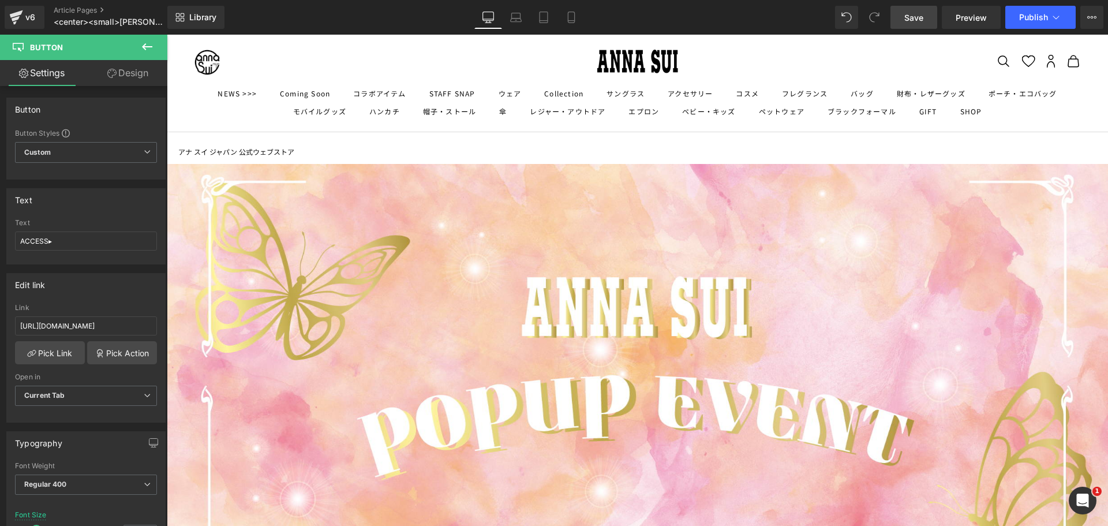
click at [905, 23] on span "Save" at bounding box center [913, 18] width 19 height 12
